Goal: Communication & Community: Answer question/provide support

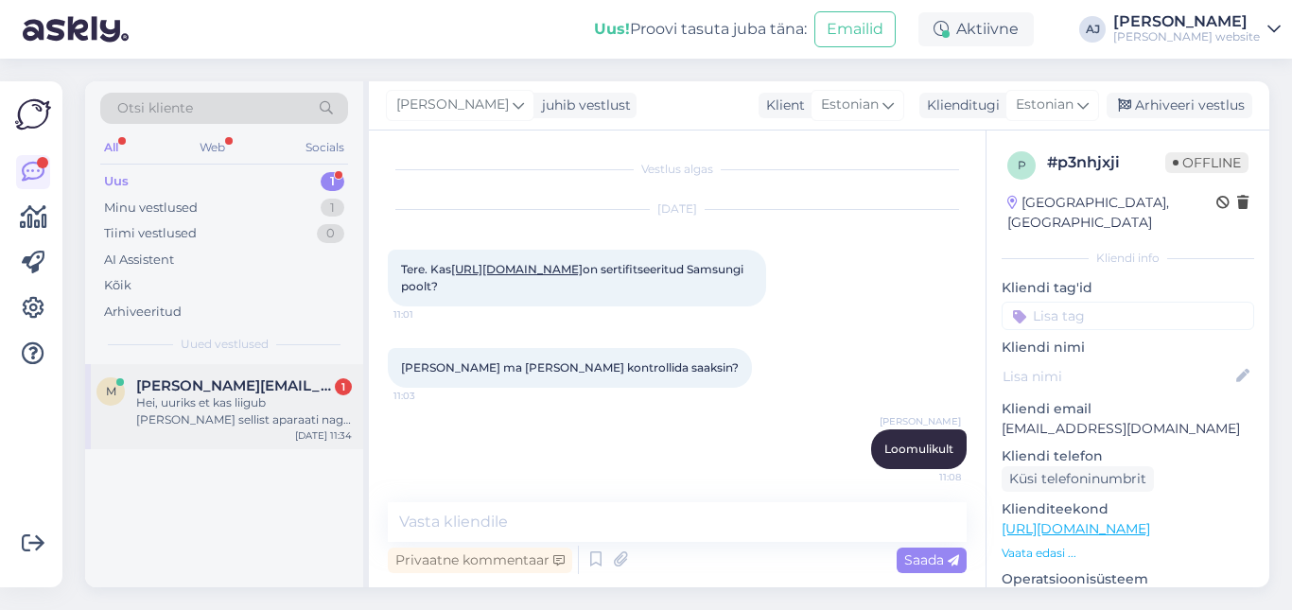
scroll to position [22, 0]
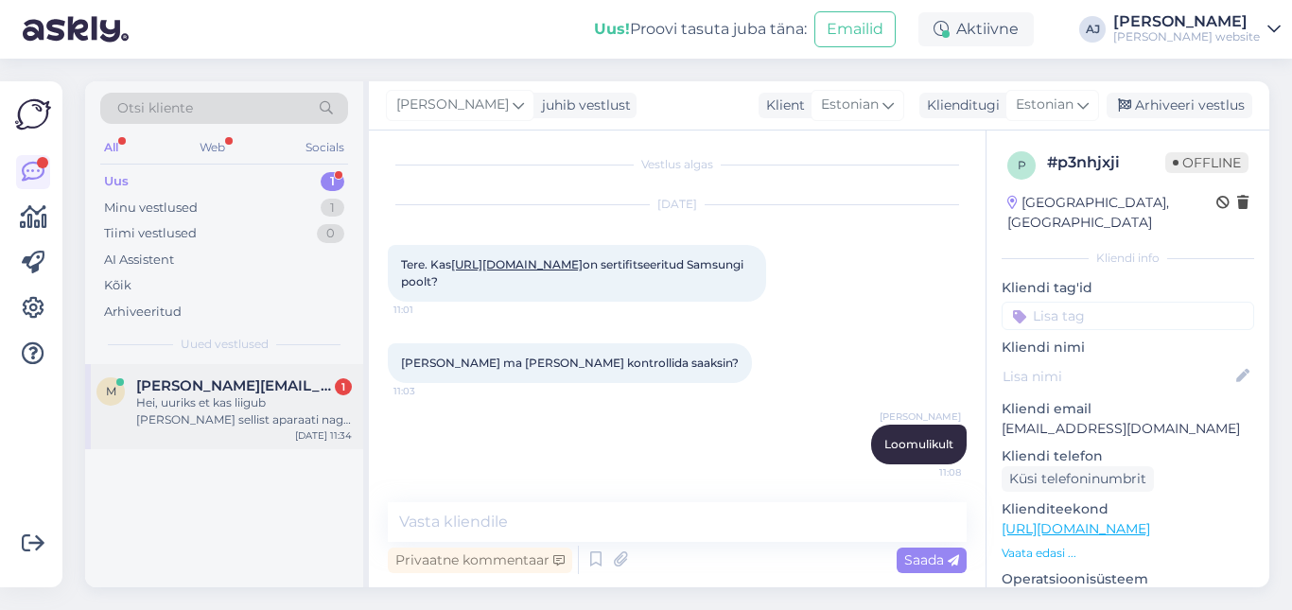
click at [203, 379] on span "[PERSON_NAME][EMAIL_ADDRESS][DOMAIN_NAME]" at bounding box center [234, 385] width 197 height 17
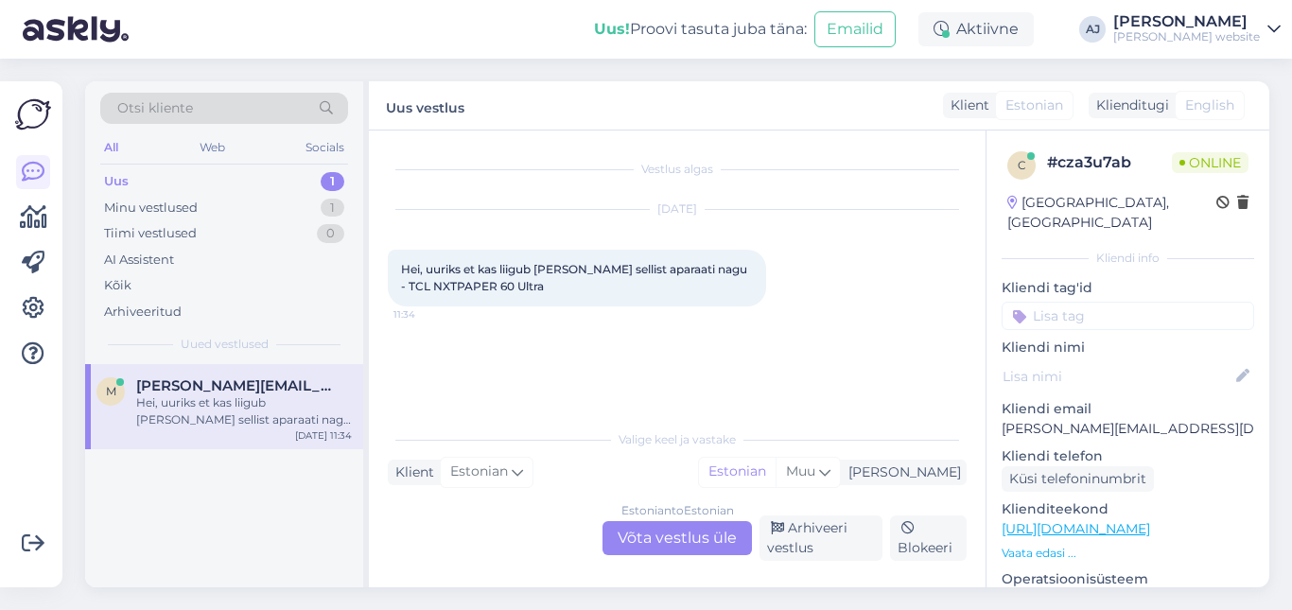
scroll to position [0, 0]
click at [675, 535] on div "Estonian to Estonian Võta vestlus üle" at bounding box center [676, 538] width 149 height 34
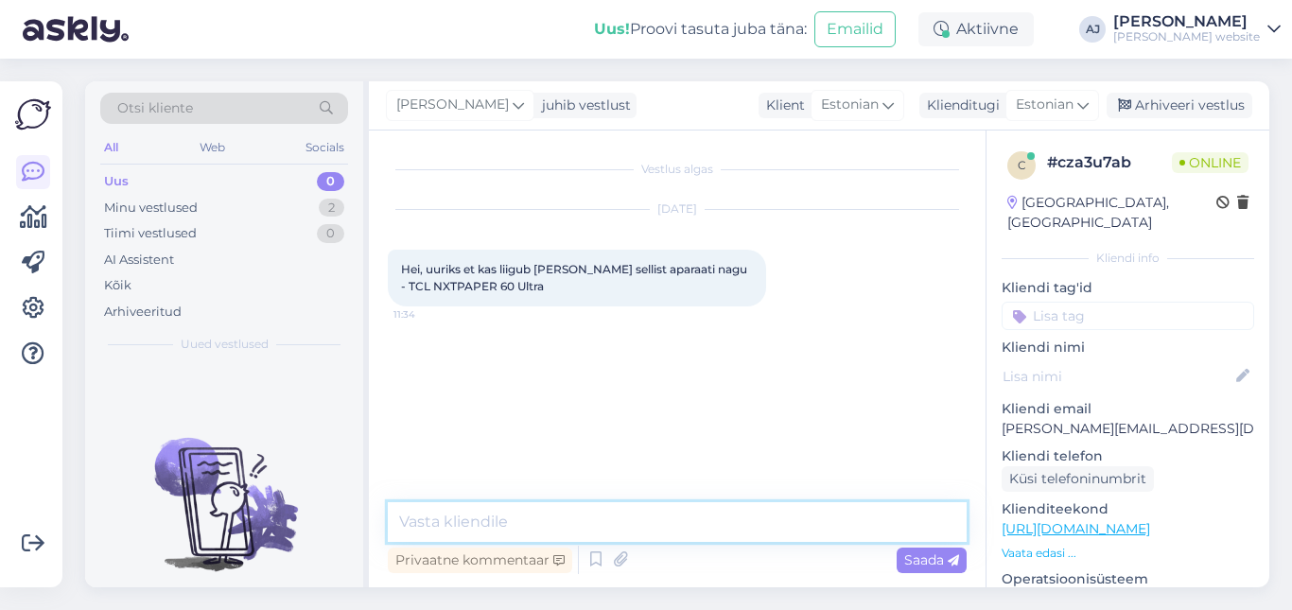
click at [451, 514] on textarea at bounding box center [677, 522] width 579 height 40
type textarea "Ei oska kommenteerida :)"
click at [908, 559] on span "Saada" at bounding box center [931, 559] width 55 height 17
click at [428, 524] on textarea at bounding box center [677, 522] width 579 height 40
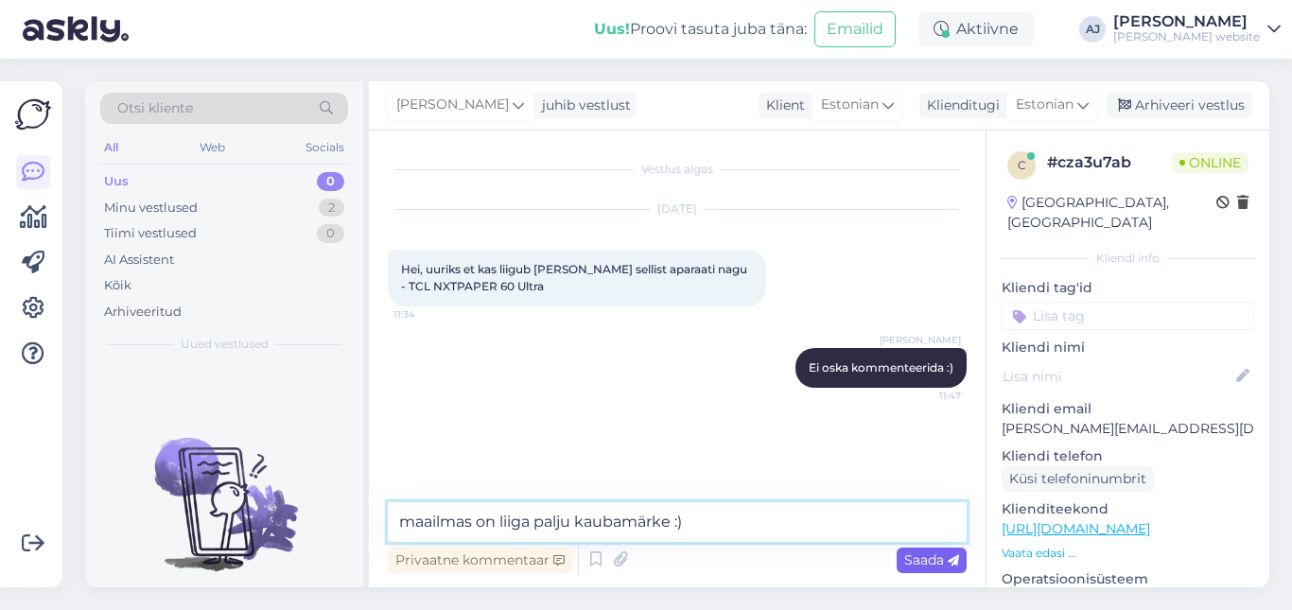
type textarea "maailmas on liiga palju kaubamärke :)"
click at [919, 548] on div "Saada" at bounding box center [931, 560] width 70 height 26
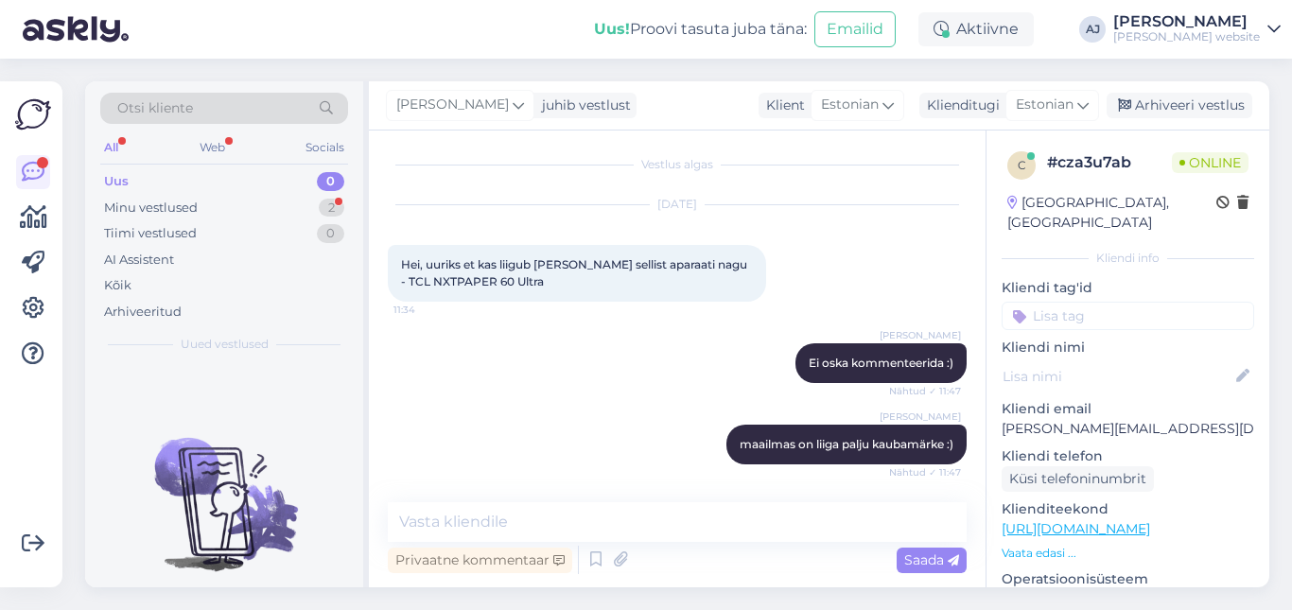
scroll to position [167, 0]
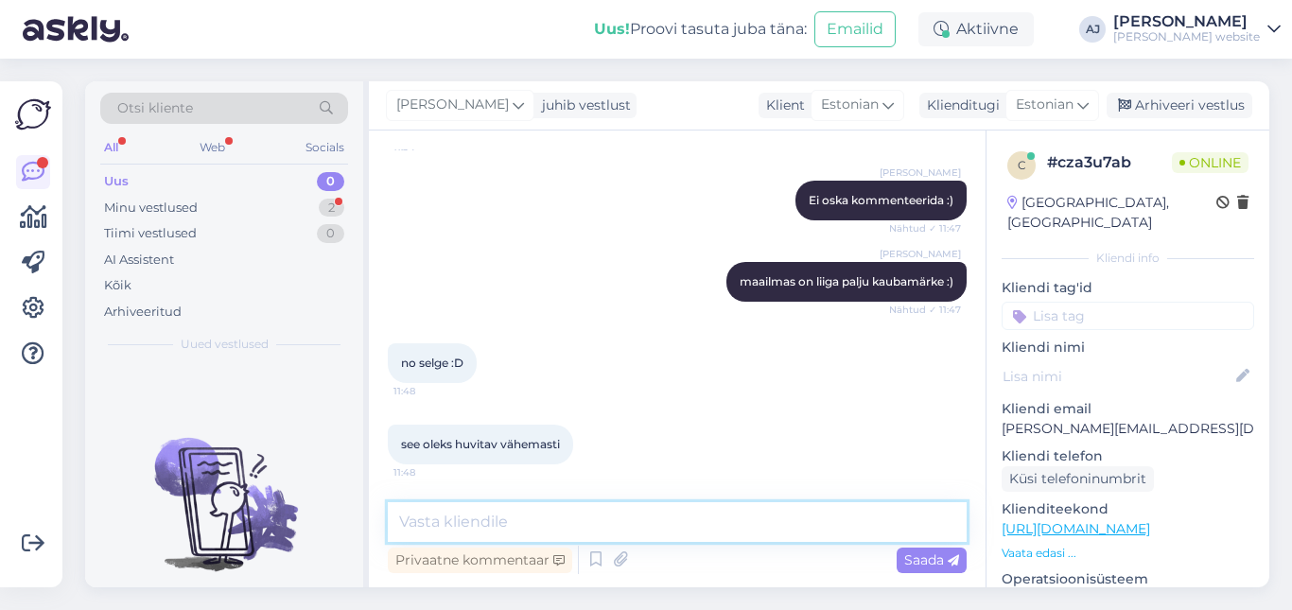
click at [430, 524] on textarea at bounding box center [677, 522] width 579 height 40
type textarea ":)"
click at [926, 555] on span "Saada" at bounding box center [931, 559] width 55 height 17
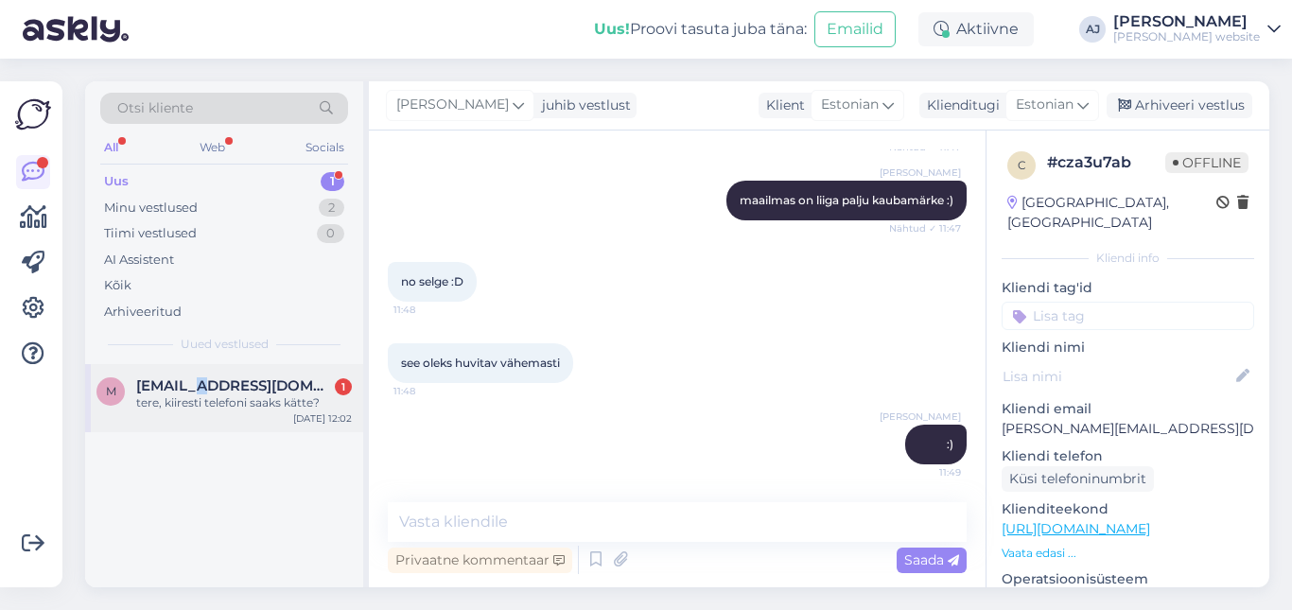
click at [199, 390] on span "[EMAIL_ADDRESS][DOMAIN_NAME]" at bounding box center [234, 385] width 197 height 17
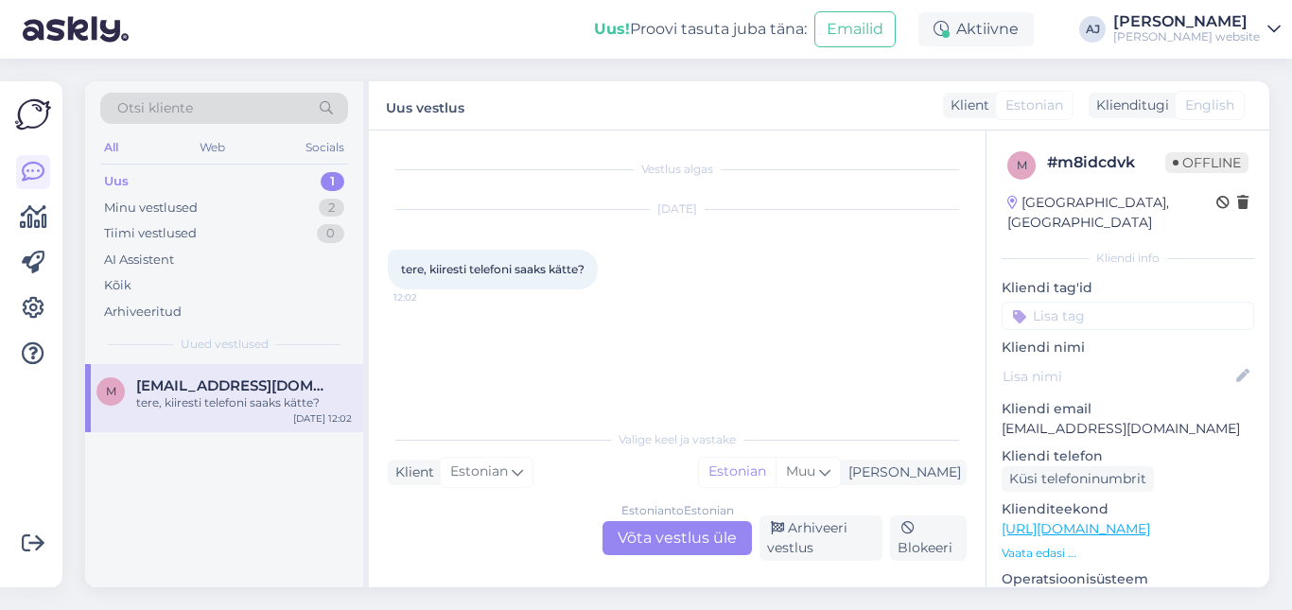
click at [669, 534] on div "Estonian to Estonian Võta vestlus üle" at bounding box center [676, 538] width 149 height 34
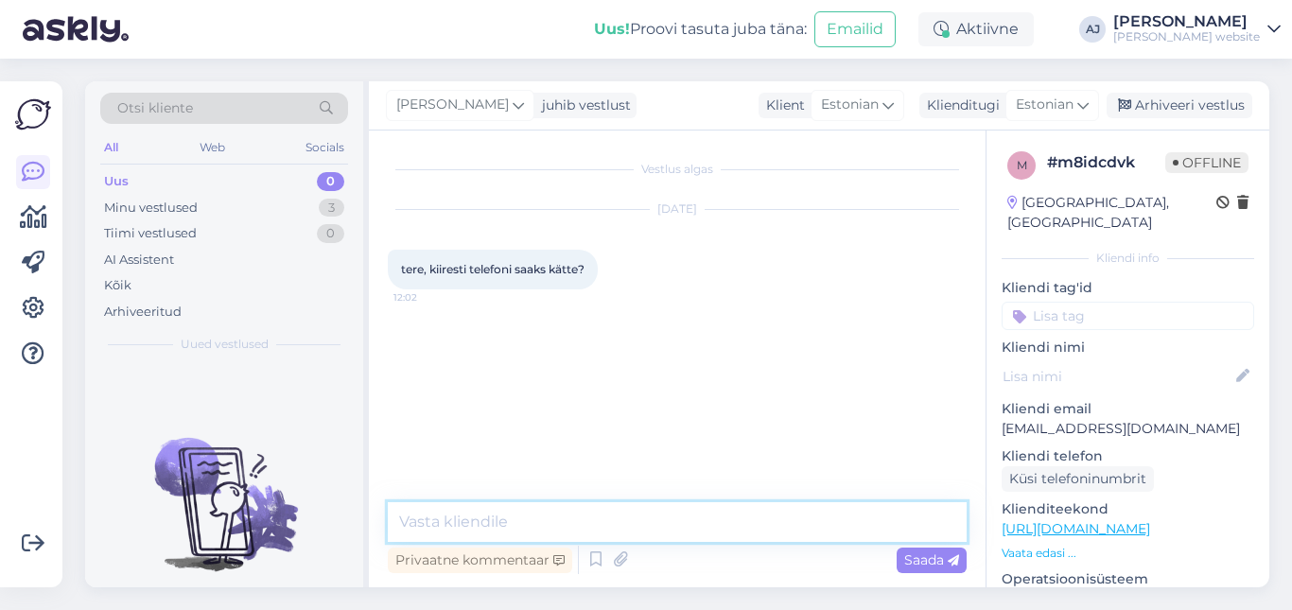
click at [445, 520] on textarea at bounding box center [677, 522] width 579 height 40
type textarea "Tere"
click at [913, 564] on span "Saada" at bounding box center [931, 559] width 55 height 17
click at [548, 510] on textarea at bounding box center [677, 522] width 579 height 40
type textarea "?"
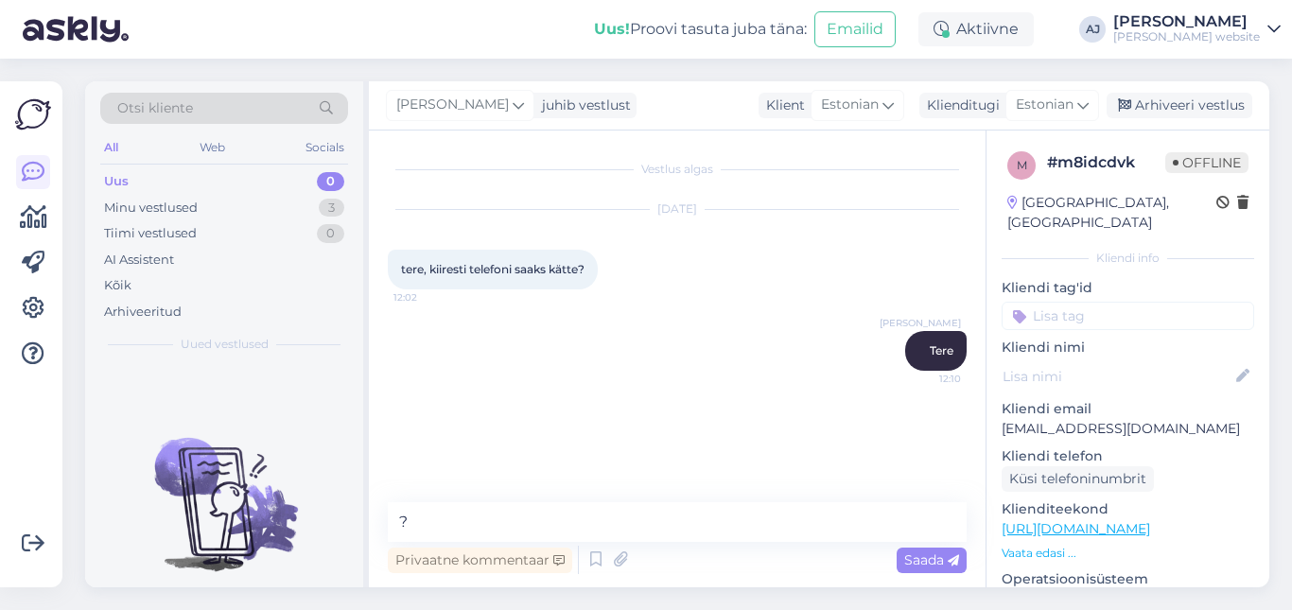
click at [915, 550] on div "Saada" at bounding box center [931, 560] width 70 height 26
click at [162, 208] on div "Minu vestlused" at bounding box center [151, 208] width 94 height 19
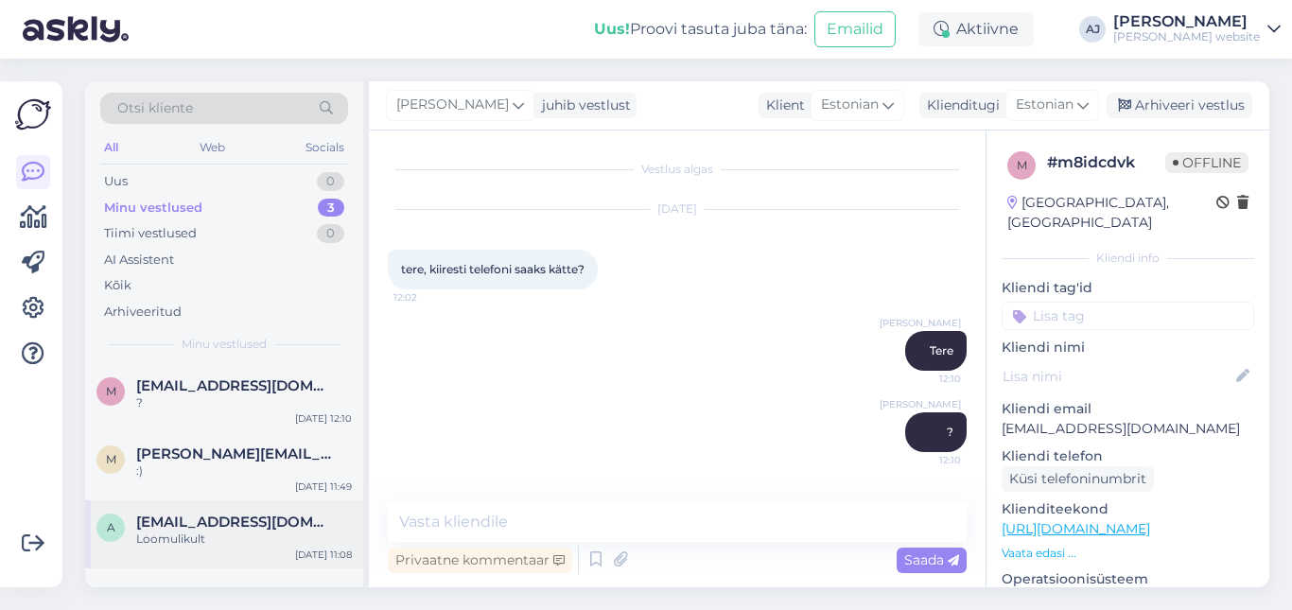
click at [218, 513] on span "[EMAIL_ADDRESS][DOMAIN_NAME]" at bounding box center [234, 521] width 197 height 17
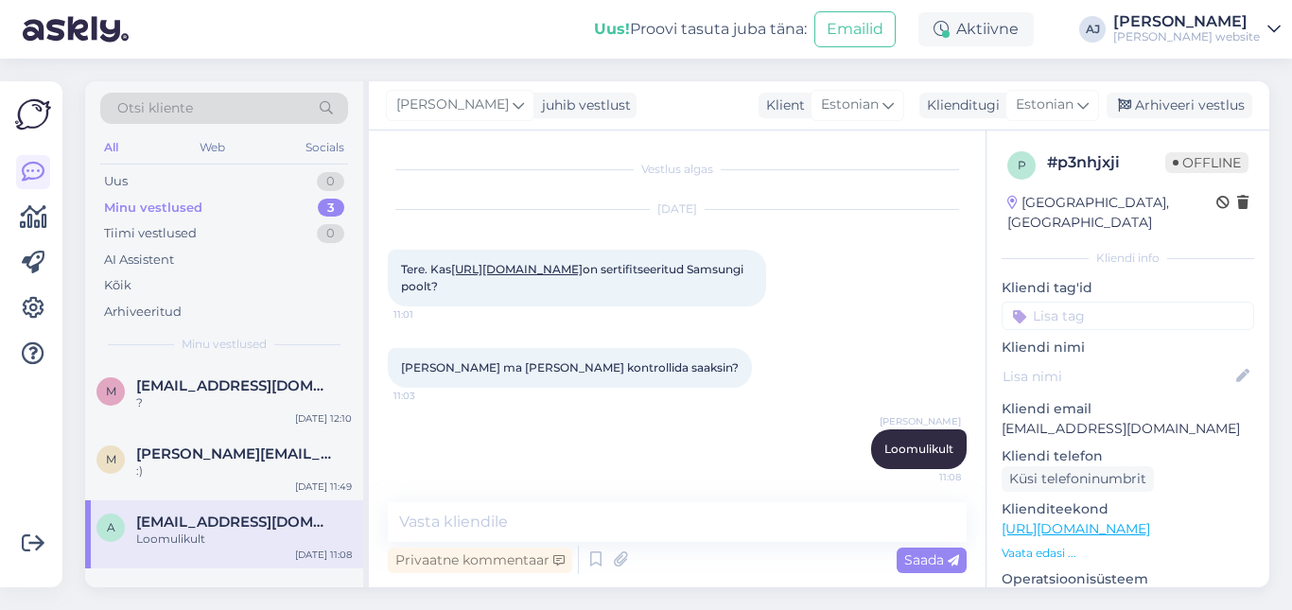
scroll to position [22, 0]
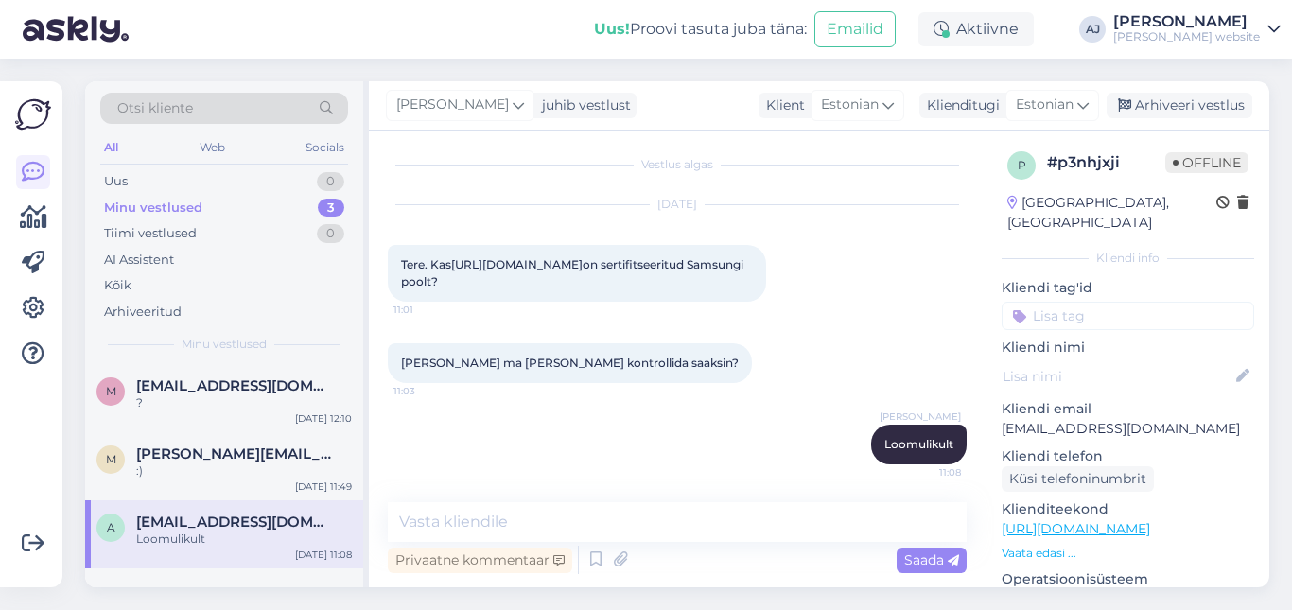
drag, startPoint x: 1157, startPoint y: 111, endPoint x: 748, endPoint y: 219, distance: 423.6
click at [1155, 111] on div "Arhiveeri vestlus" at bounding box center [1179, 106] width 146 height 26
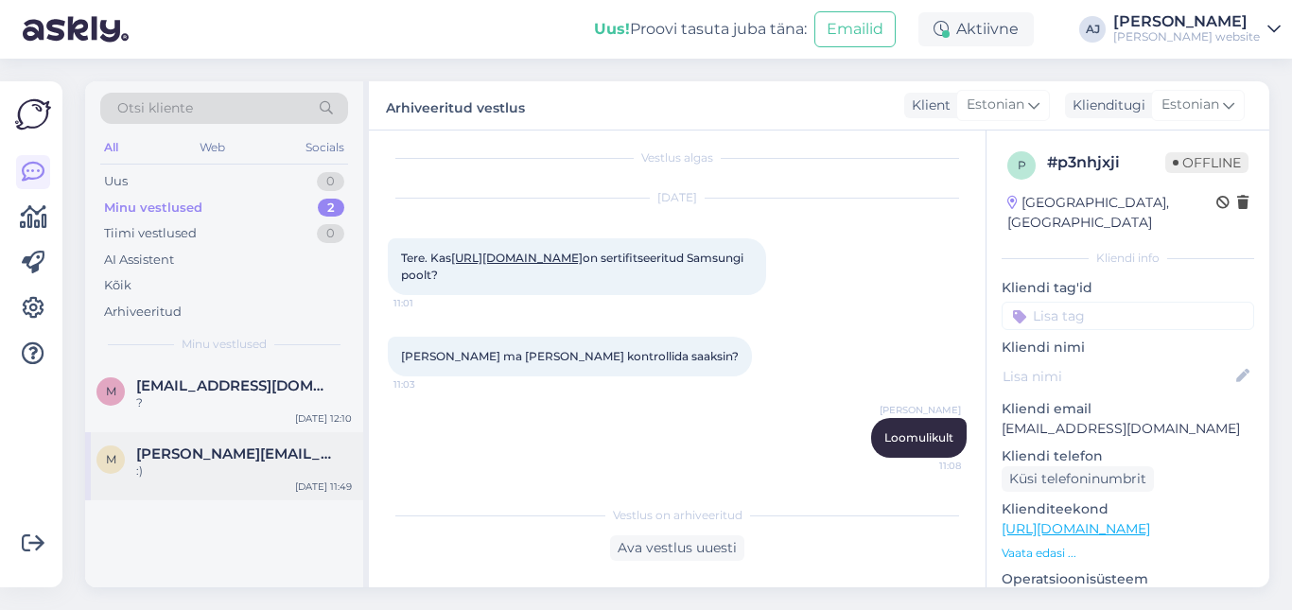
click at [200, 468] on div ":)" at bounding box center [244, 470] width 216 height 17
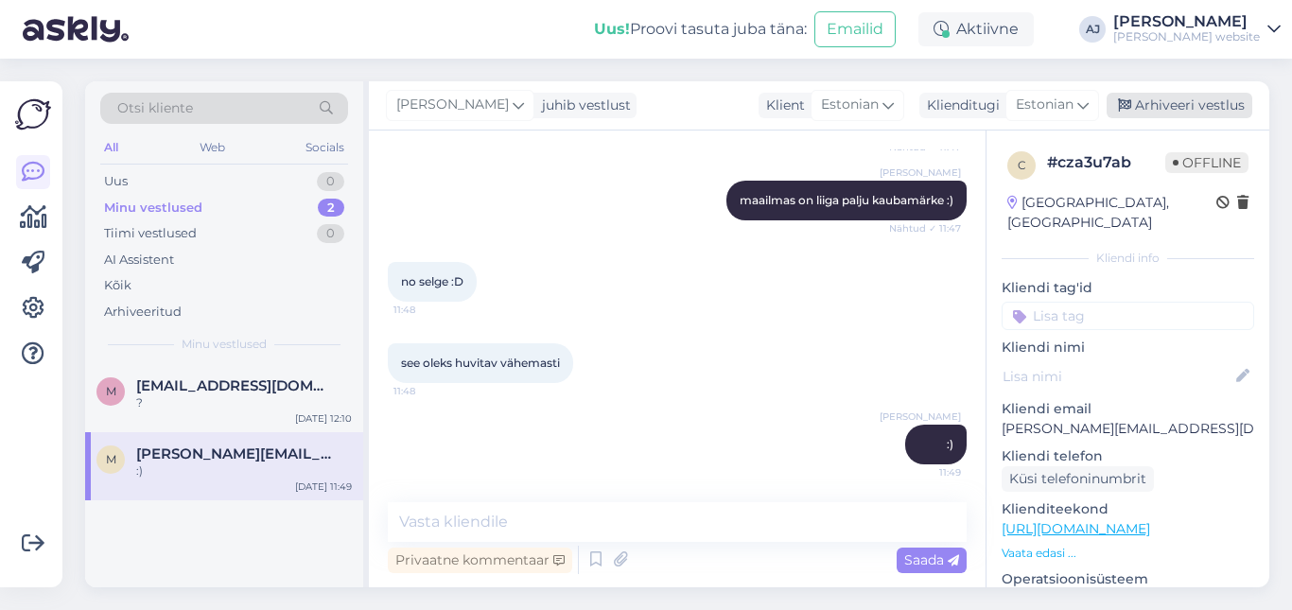
click at [1203, 102] on div "Arhiveeri vestlus" at bounding box center [1179, 106] width 146 height 26
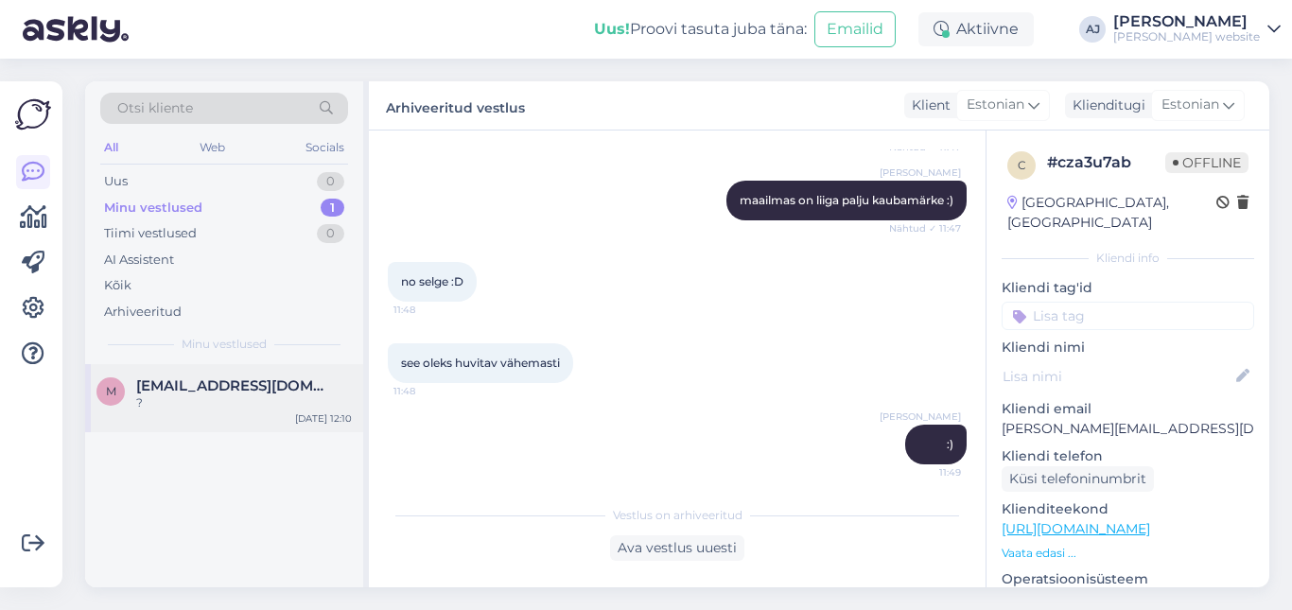
click at [215, 395] on div "?" at bounding box center [244, 402] width 216 height 17
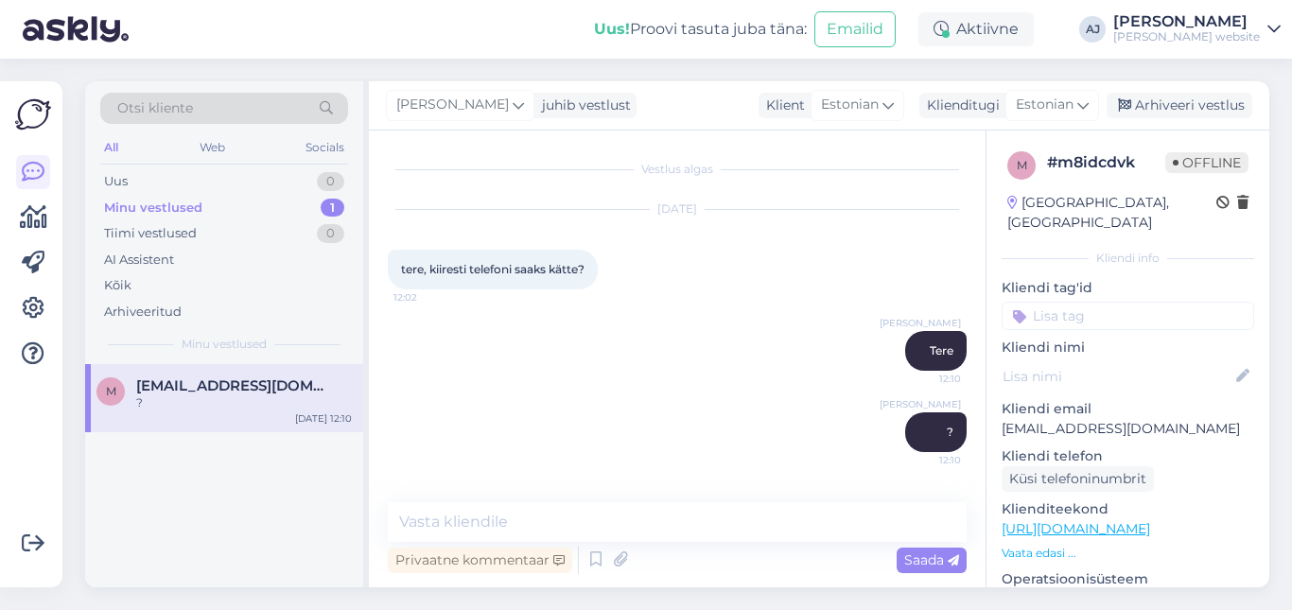
click at [175, 206] on div "Minu vestlused" at bounding box center [153, 208] width 98 height 19
click at [1159, 96] on div "Arhiveeri vestlus" at bounding box center [1179, 106] width 146 height 26
